Goal: Submit feedback/report problem: Submit feedback/report problem

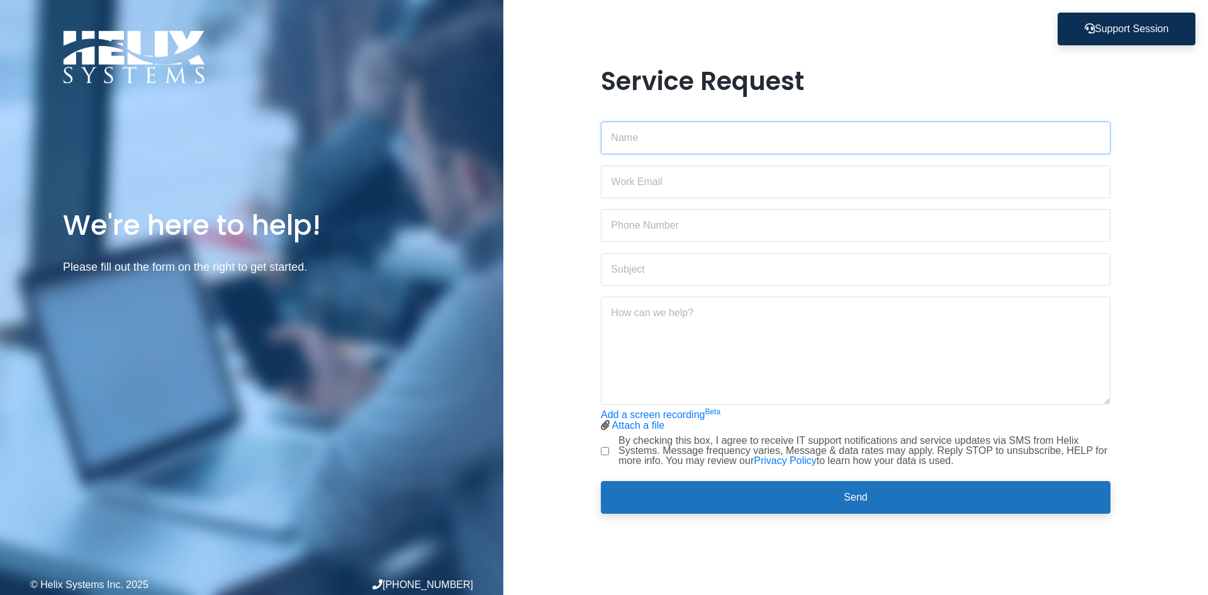
click at [742, 140] on input "text" at bounding box center [856, 137] width 510 height 33
type input "[PERSON_NAME]"
type input "[EMAIL_ADDRESS][DOMAIN_NAME]"
click at [693, 228] on input "text" at bounding box center [856, 225] width 510 height 33
type input "9177034790"
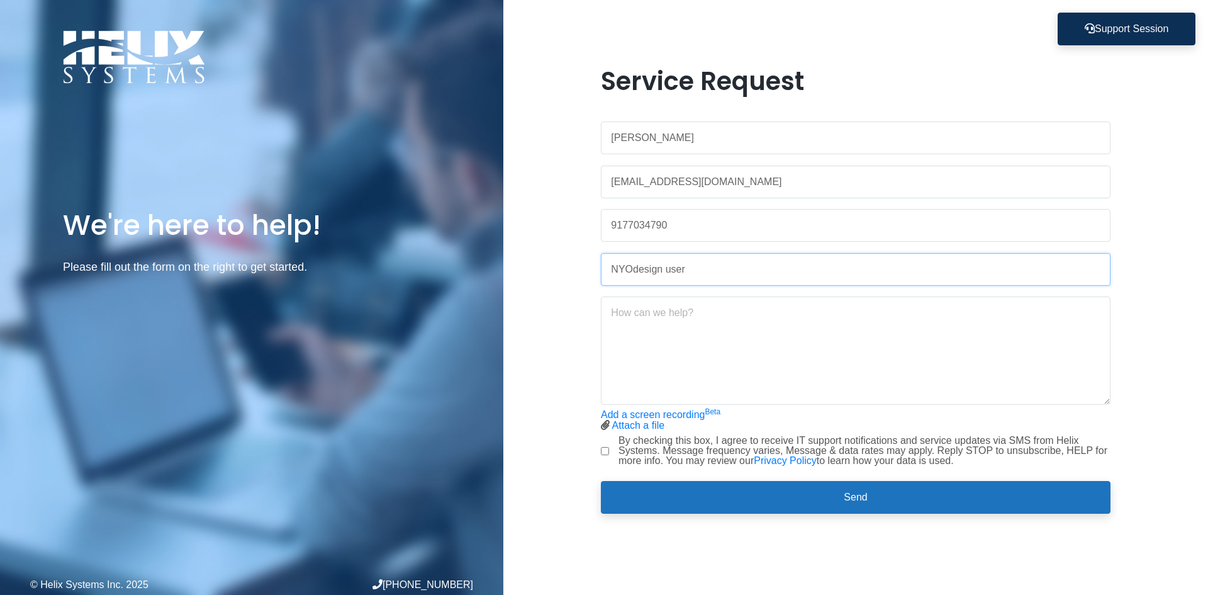
type input "NYOdesign user"
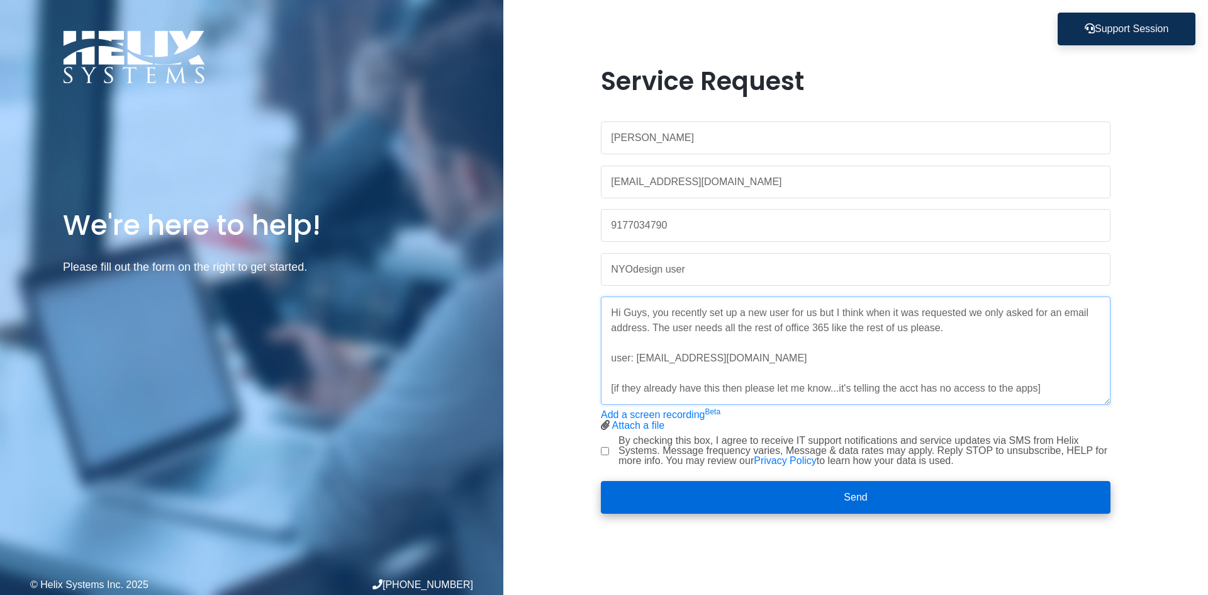
type textarea "Hi Guys, you recently set up a new user for us but I think when it was requeste…"
click at [877, 495] on button "Send" at bounding box center [856, 497] width 510 height 33
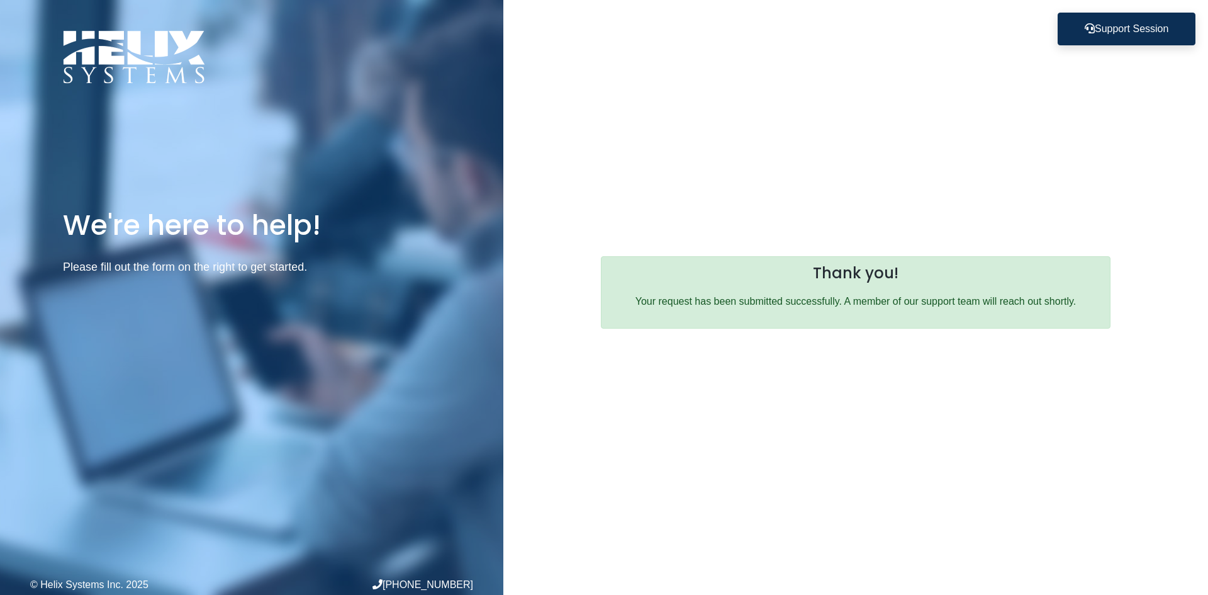
click at [860, 94] on div "Service Request [PERSON_NAME] [EMAIL_ADDRESS][DOMAIN_NAME] 9177034790 NYOdesign…" at bounding box center [855, 297] width 705 height 595
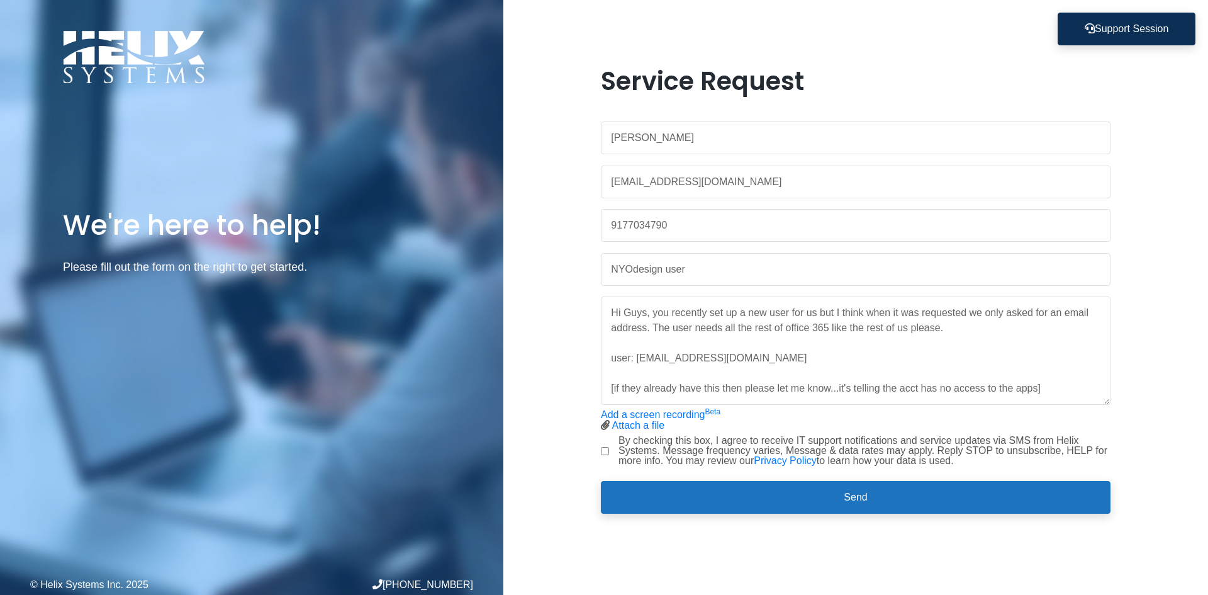
click at [1137, 235] on div "Service Request [PERSON_NAME] [EMAIL_ADDRESS][DOMAIN_NAME] 9177034790 NYOdesign…" at bounding box center [855, 297] width 705 height 462
click at [1114, 75] on div "Service Request [PERSON_NAME] [EMAIL_ADDRESS][DOMAIN_NAME] 9177034790 NYOdesign…" at bounding box center [855, 297] width 529 height 462
